Goal: Task Accomplishment & Management: Manage account settings

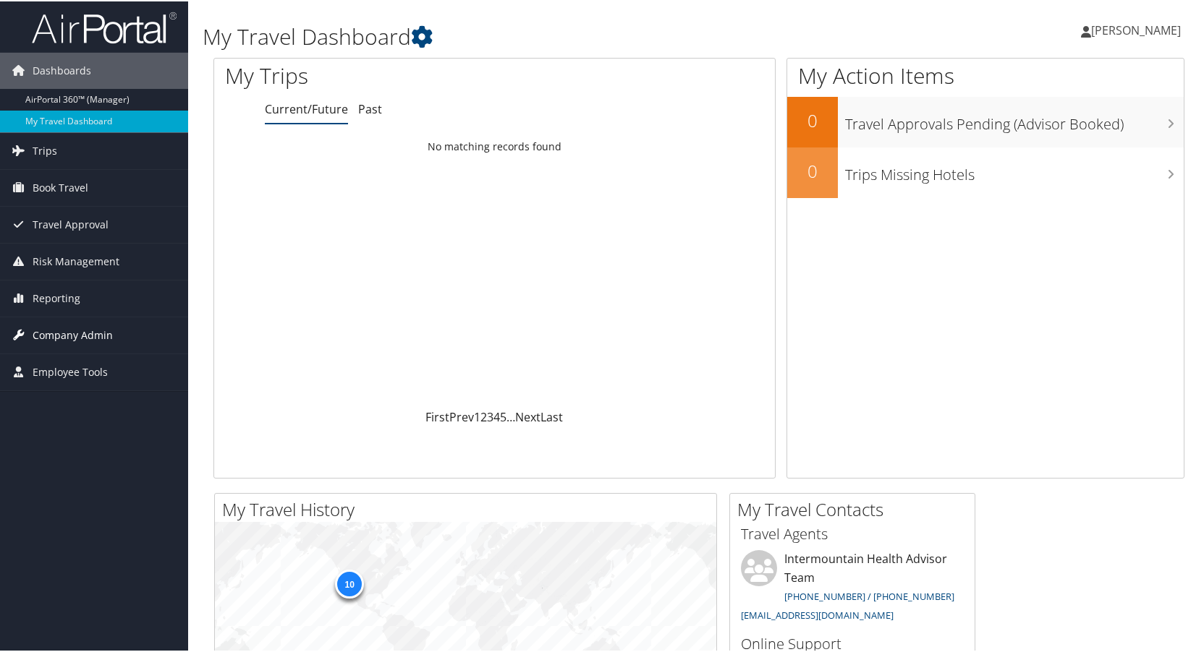
click at [57, 330] on span "Company Admin" at bounding box center [73, 334] width 80 height 36
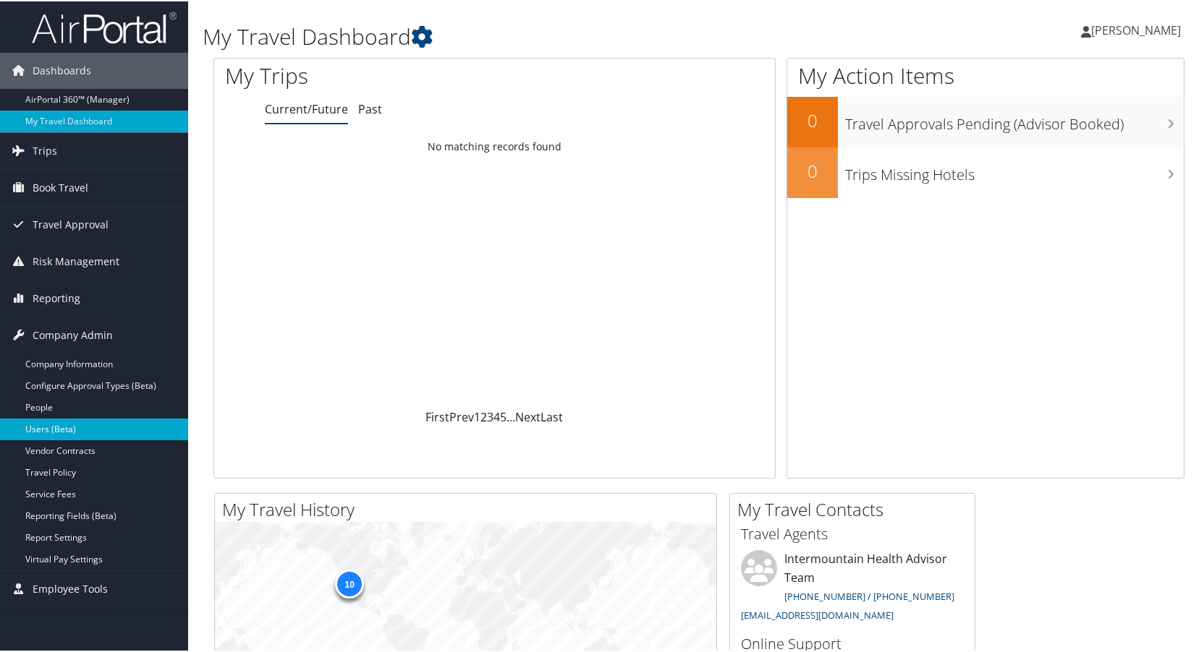
click at [48, 426] on link "Users (Beta)" at bounding box center [94, 428] width 188 height 22
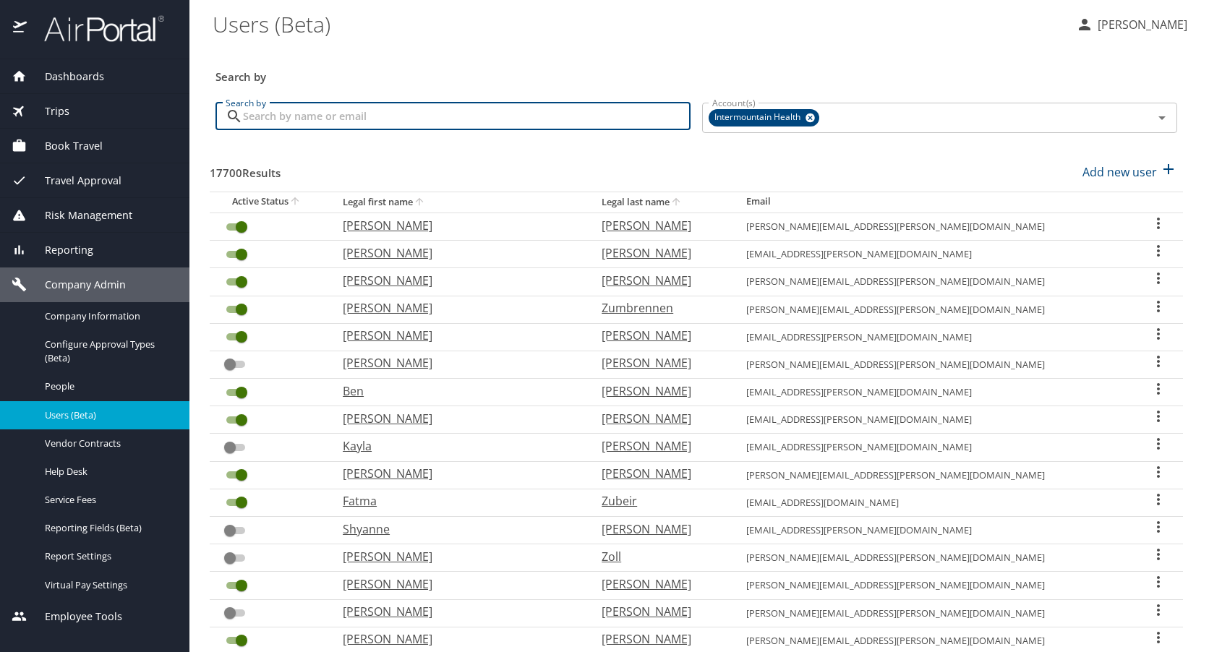
click at [333, 117] on input "Search by" at bounding box center [467, 116] width 448 height 27
type input "chelsie"
checkbox input "true"
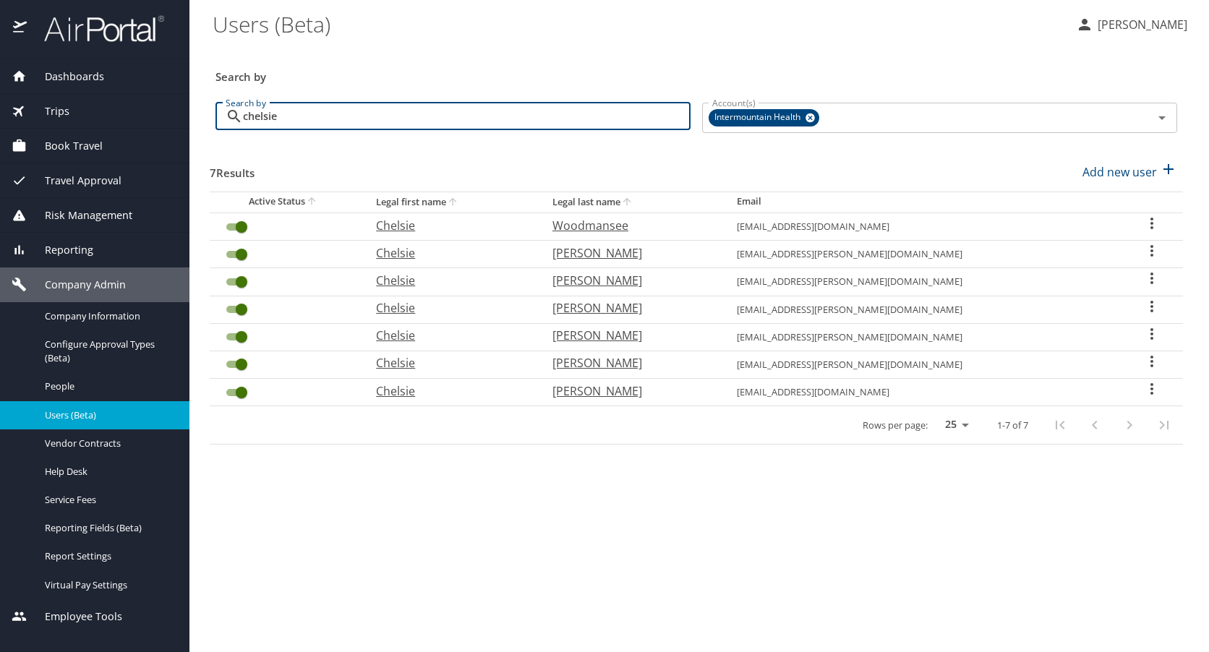
type input "chelsie"
click at [64, 381] on span "People" at bounding box center [108, 387] width 127 height 14
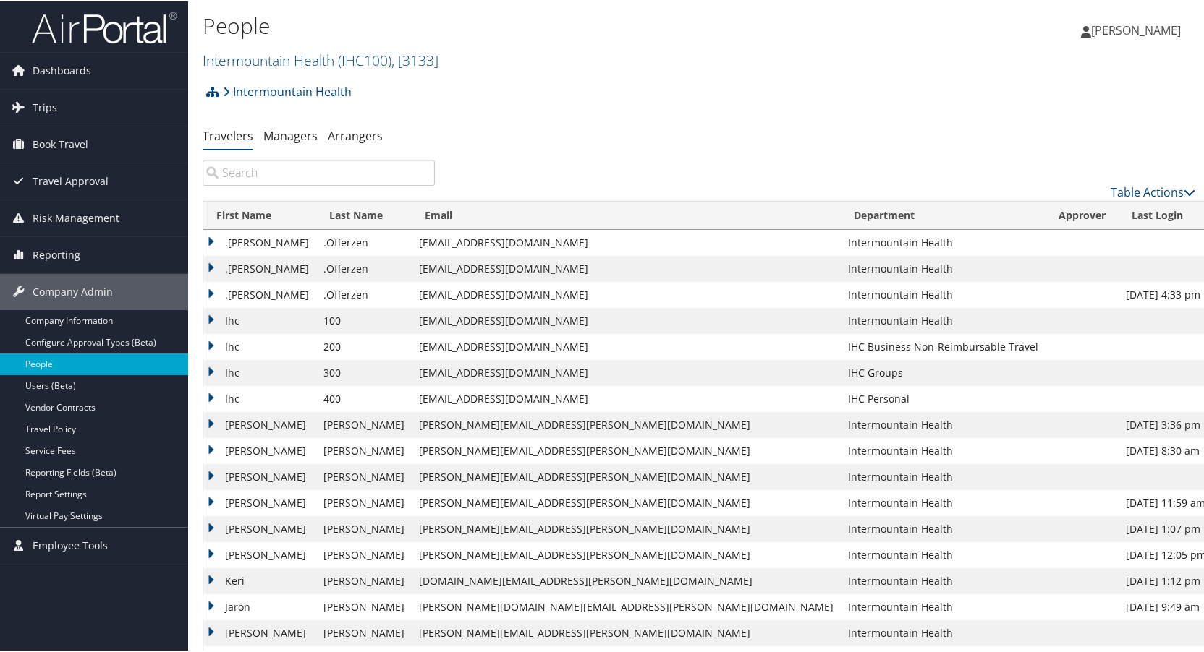
click at [268, 174] on input "search" at bounding box center [319, 171] width 232 height 26
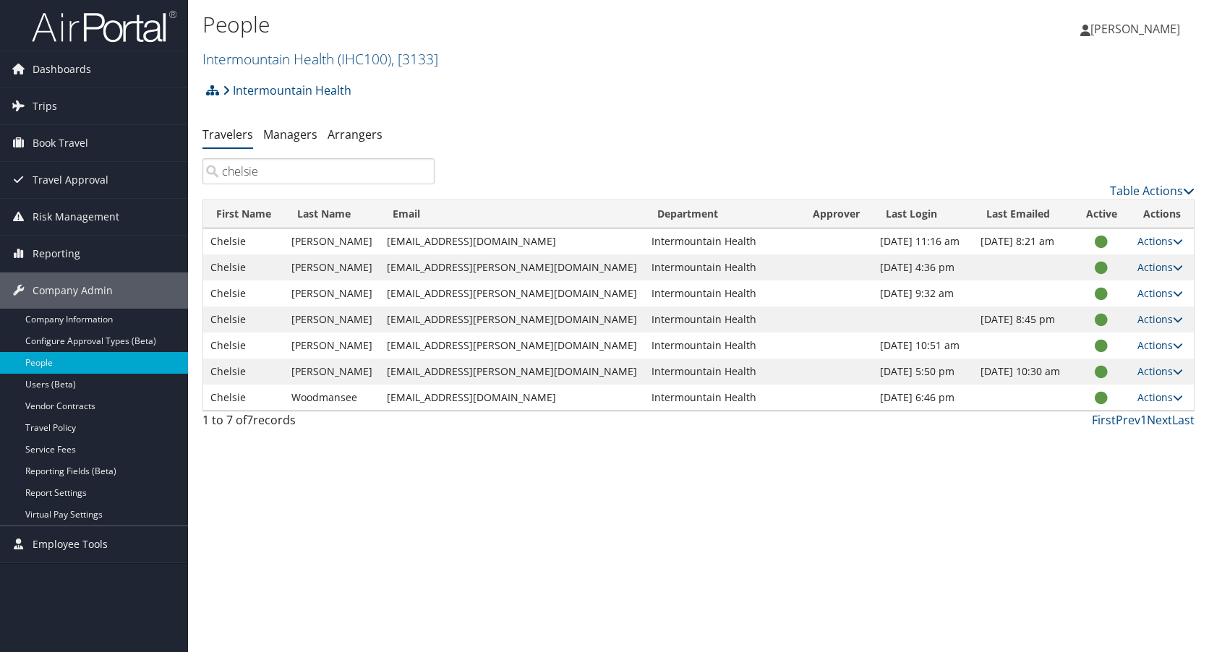
type input "chelsie"
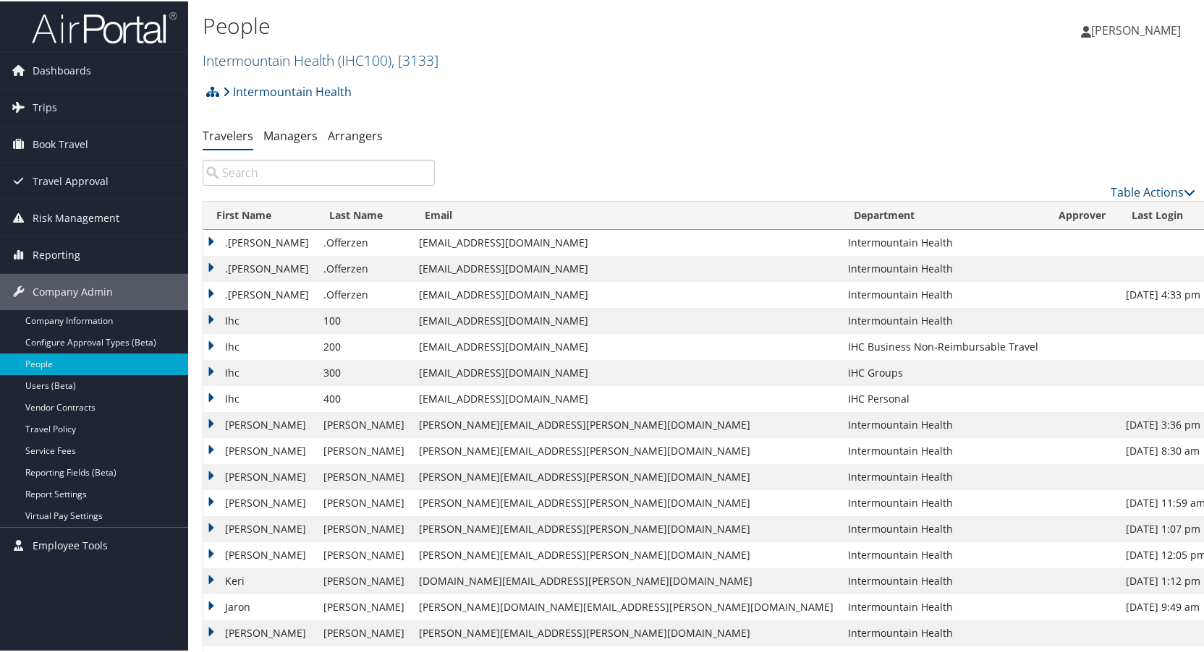
click at [291, 175] on input "search" at bounding box center [319, 171] width 232 height 26
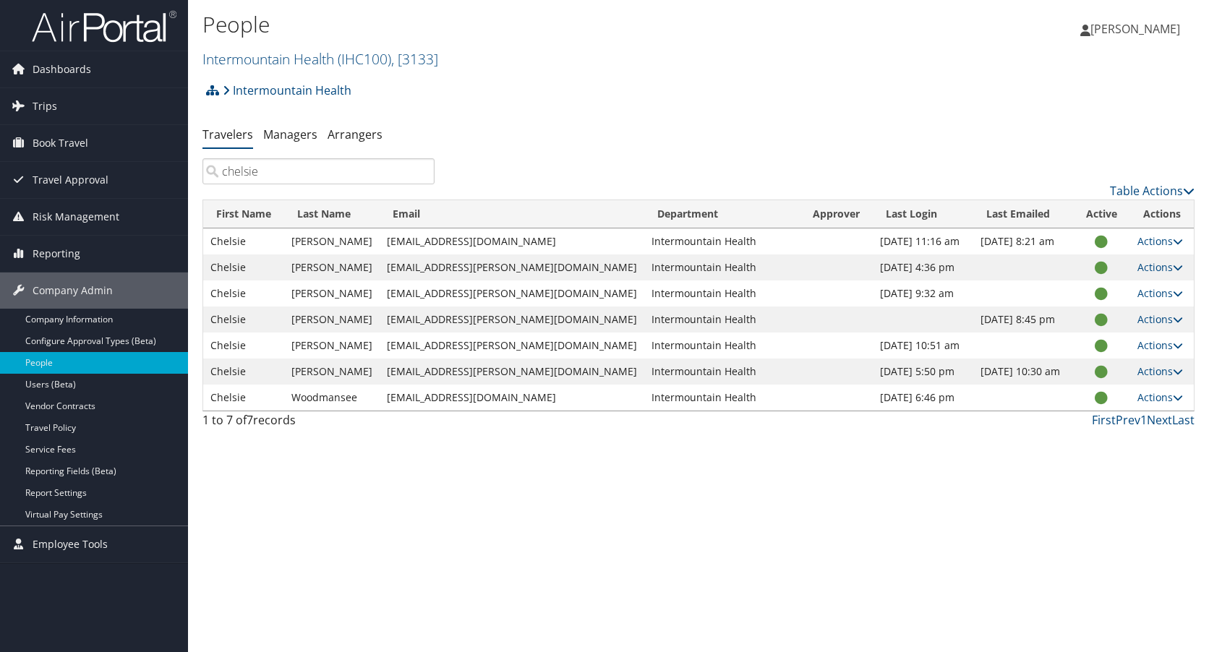
type input "chelsie"
